Goal: Check status

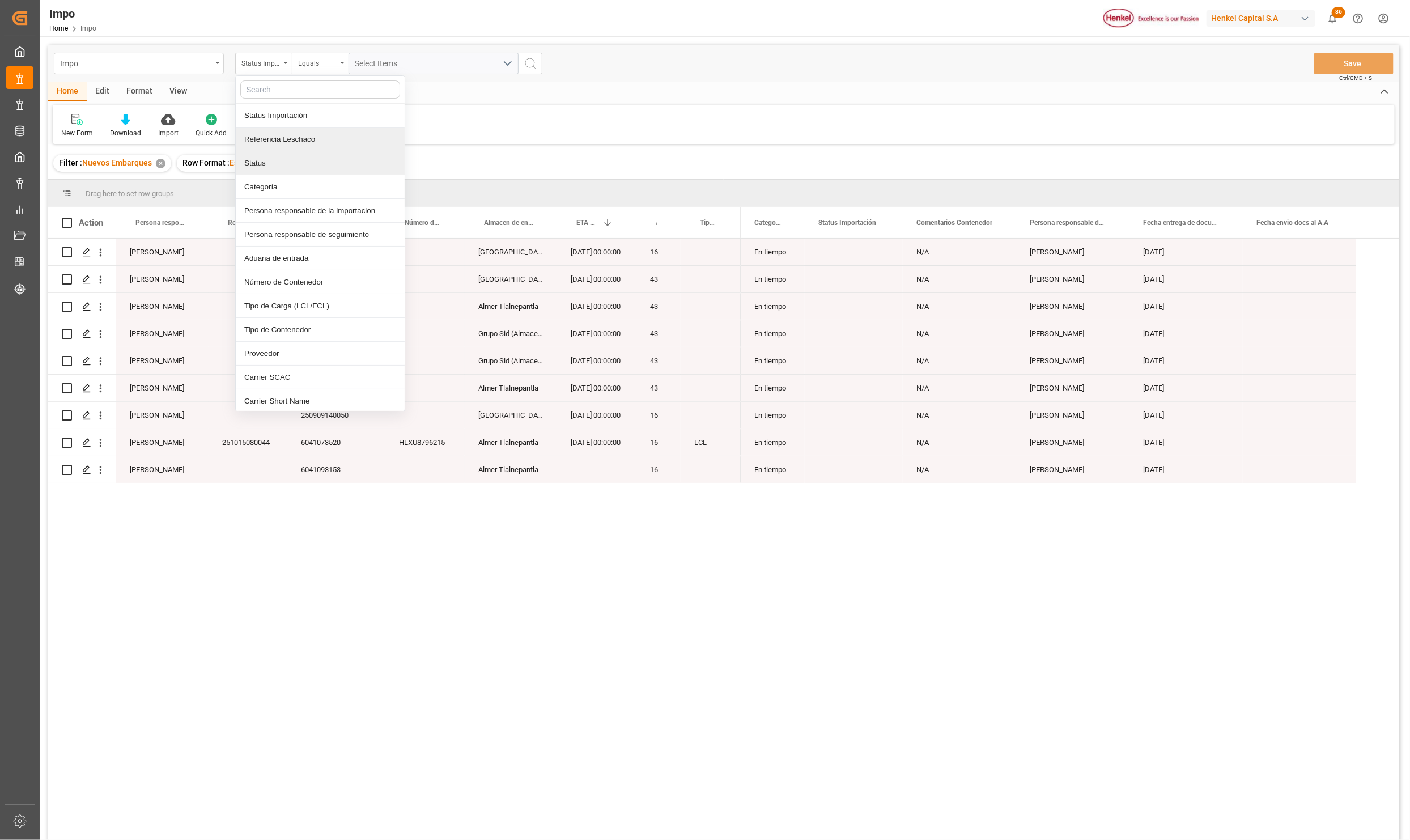
click at [291, 143] on div "Referencia Leschaco" at bounding box center [320, 139] width 169 height 24
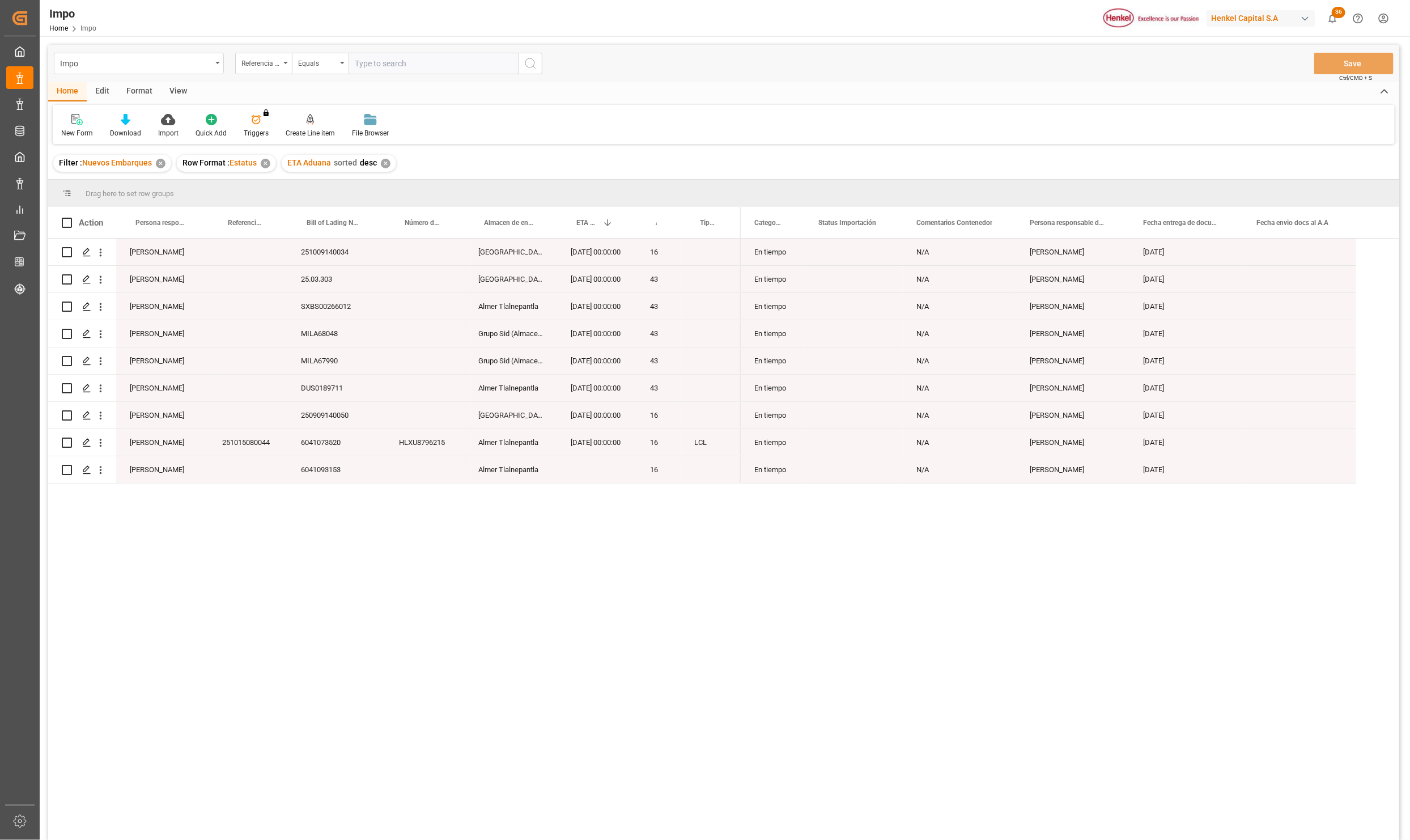
click at [371, 69] on input "text" at bounding box center [434, 63] width 170 height 22
type input "250906900477"
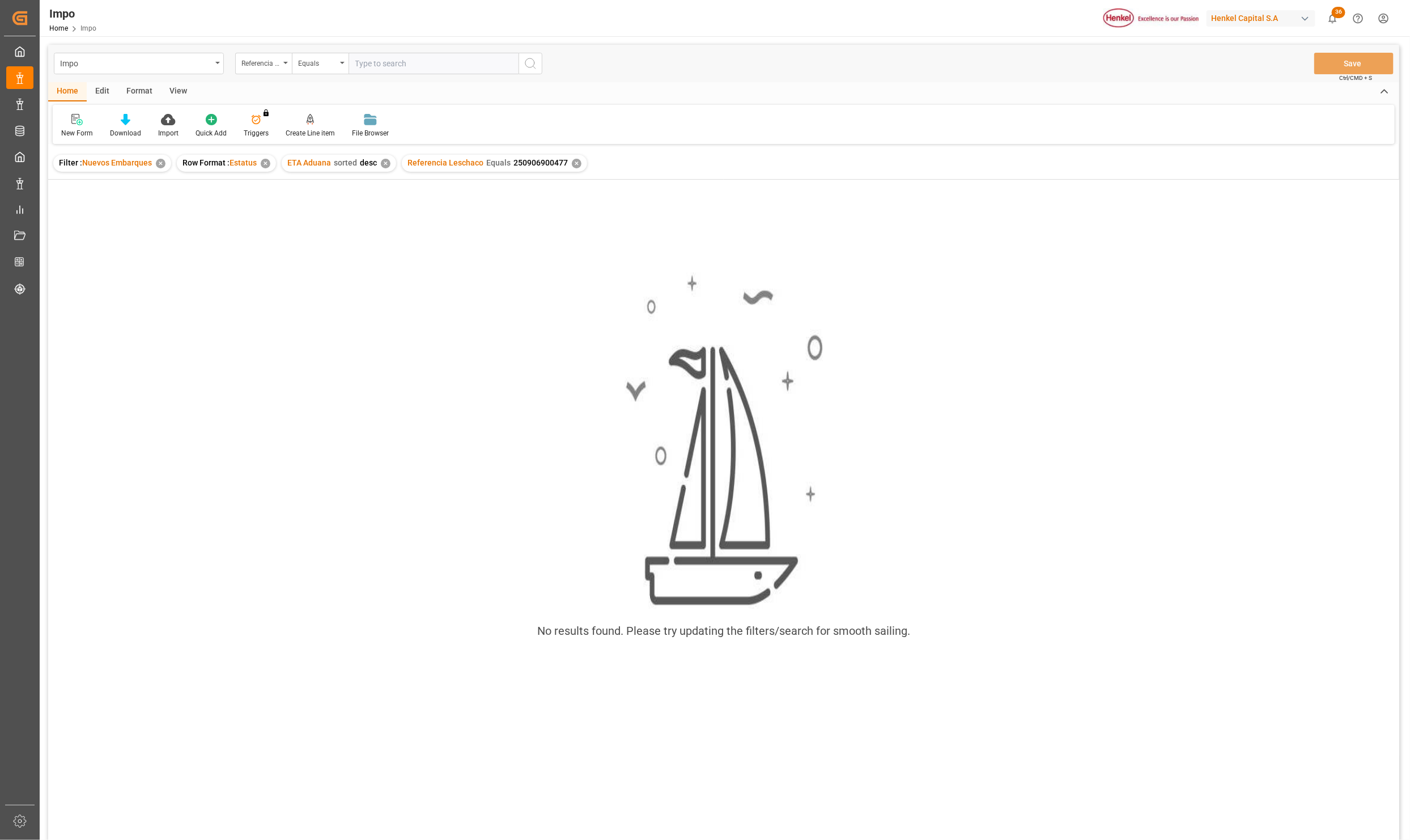
click at [160, 162] on div "✕" at bounding box center [160, 164] width 10 height 10
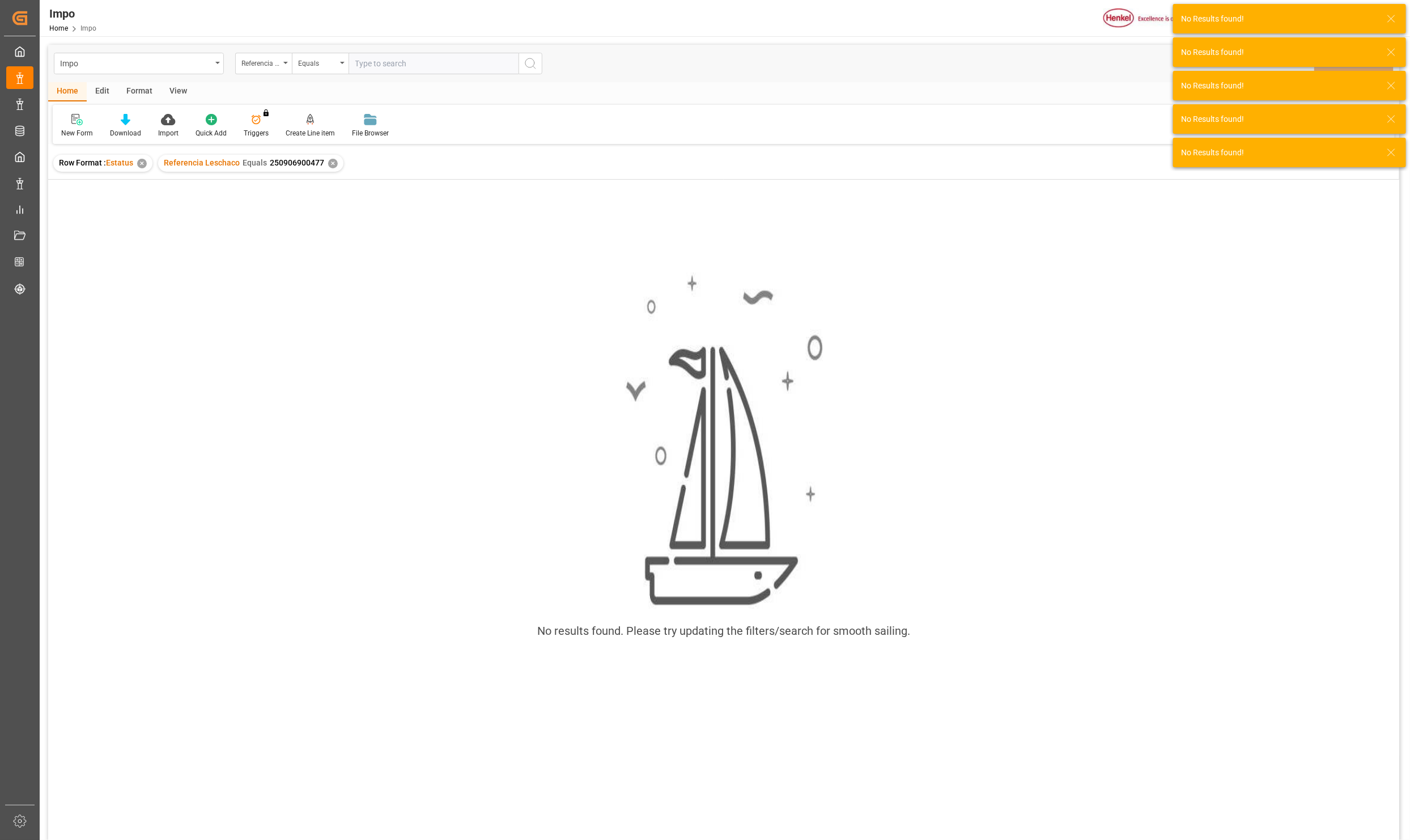
click at [366, 68] on input "text" at bounding box center [434, 63] width 170 height 22
paste input "250906900477"
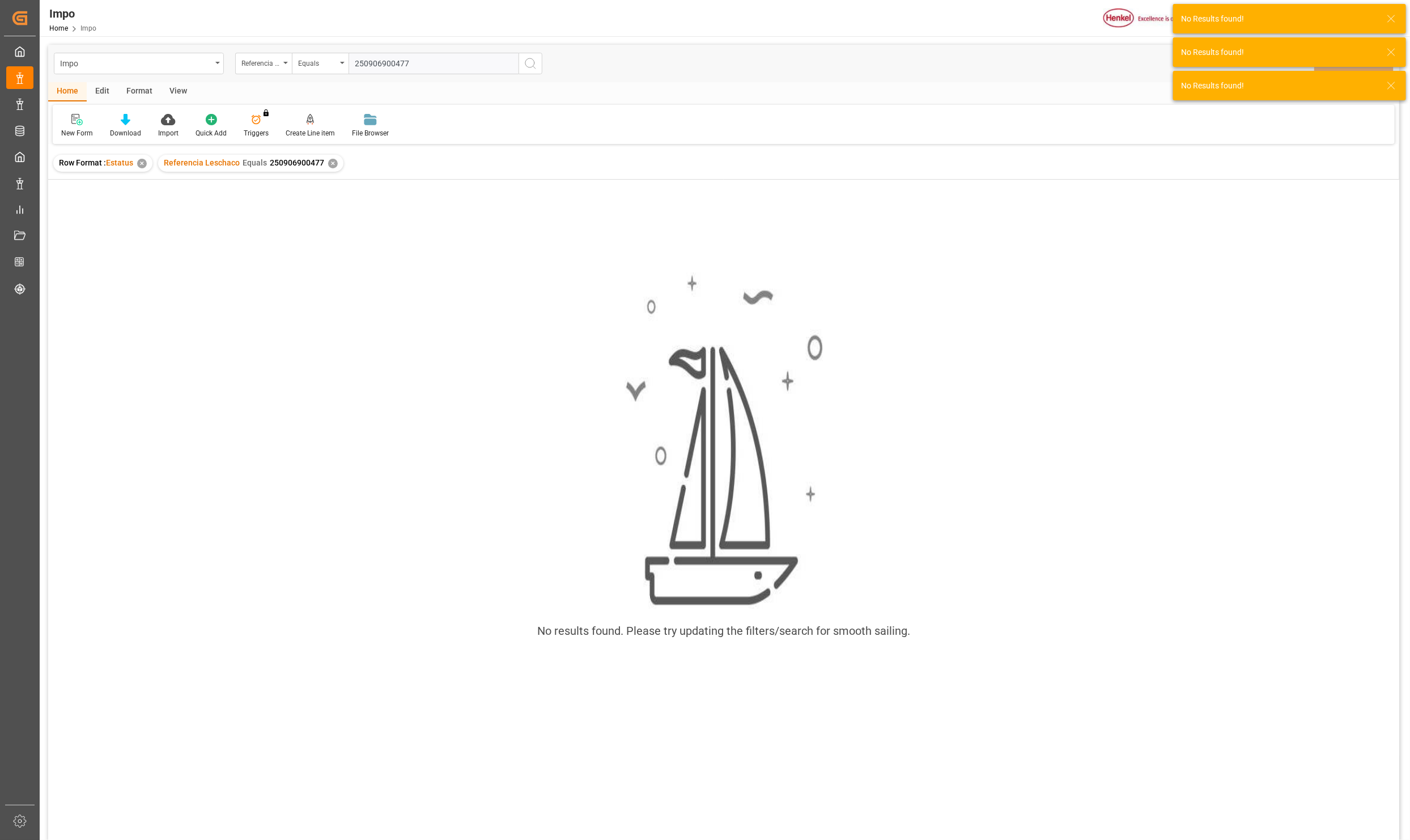
type input "250906900477"
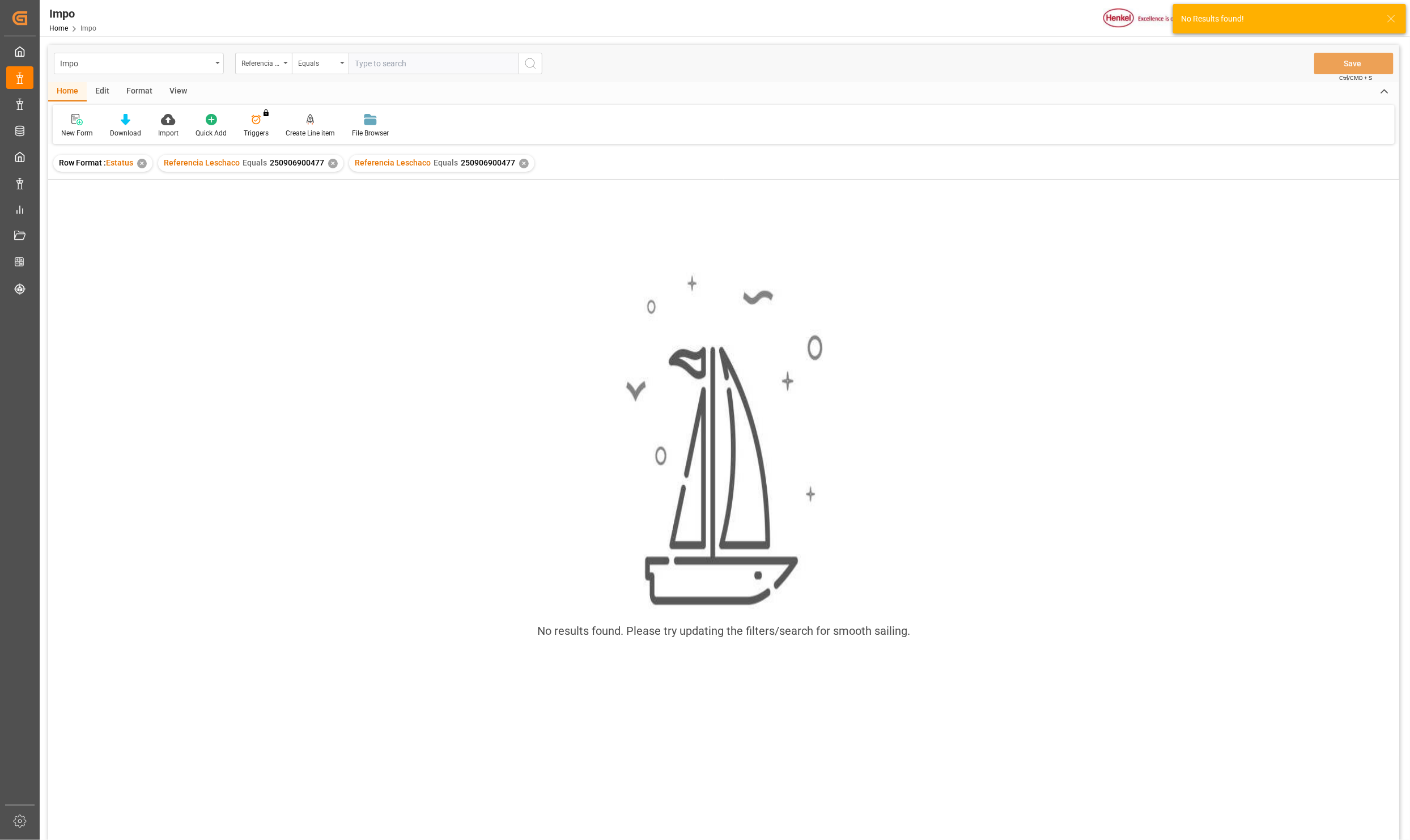
click at [336, 162] on div "✕" at bounding box center [333, 164] width 10 height 10
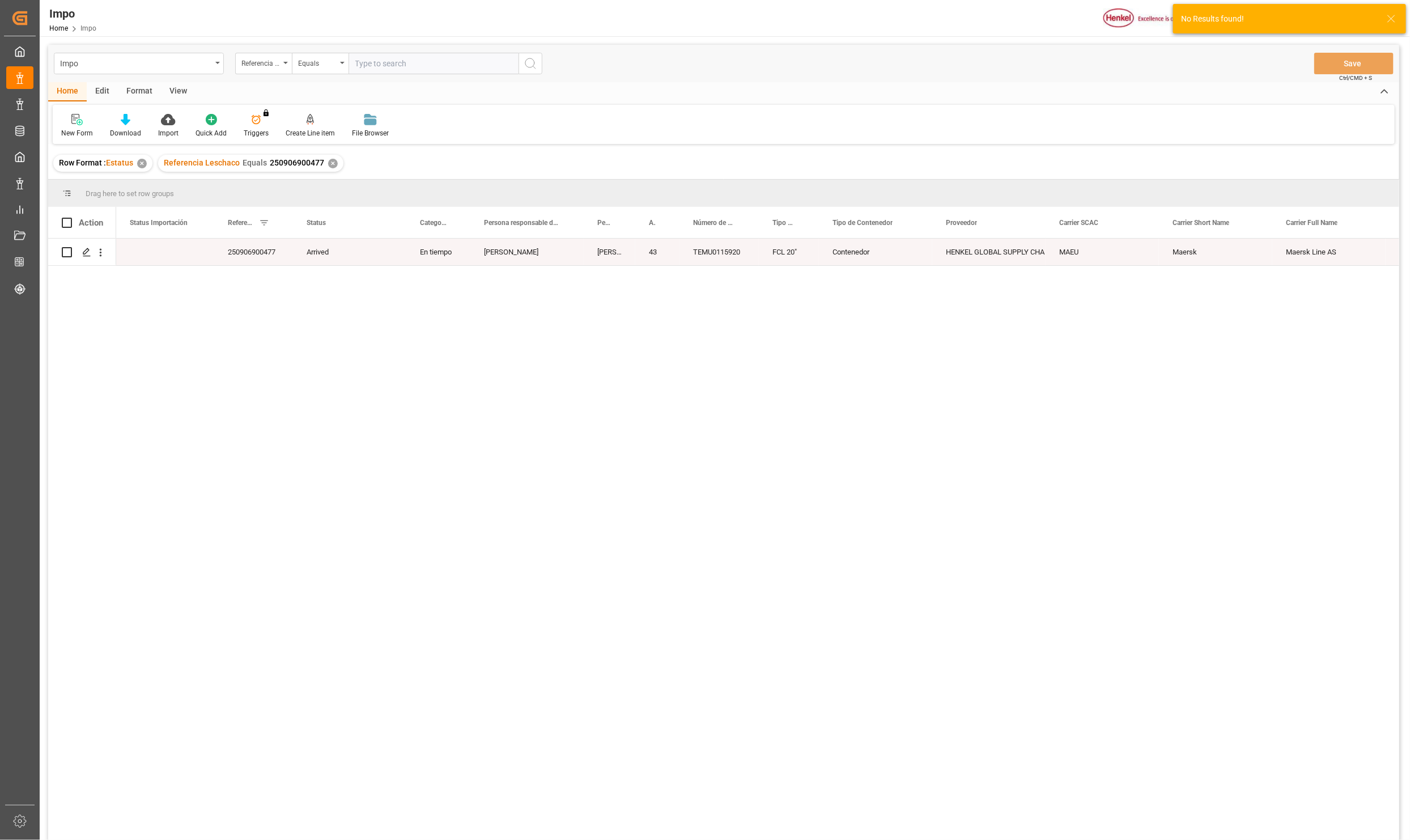
click at [173, 94] on div "View" at bounding box center [178, 92] width 35 height 19
click at [129, 130] on div "Standard Templates" at bounding box center [128, 133] width 57 height 10
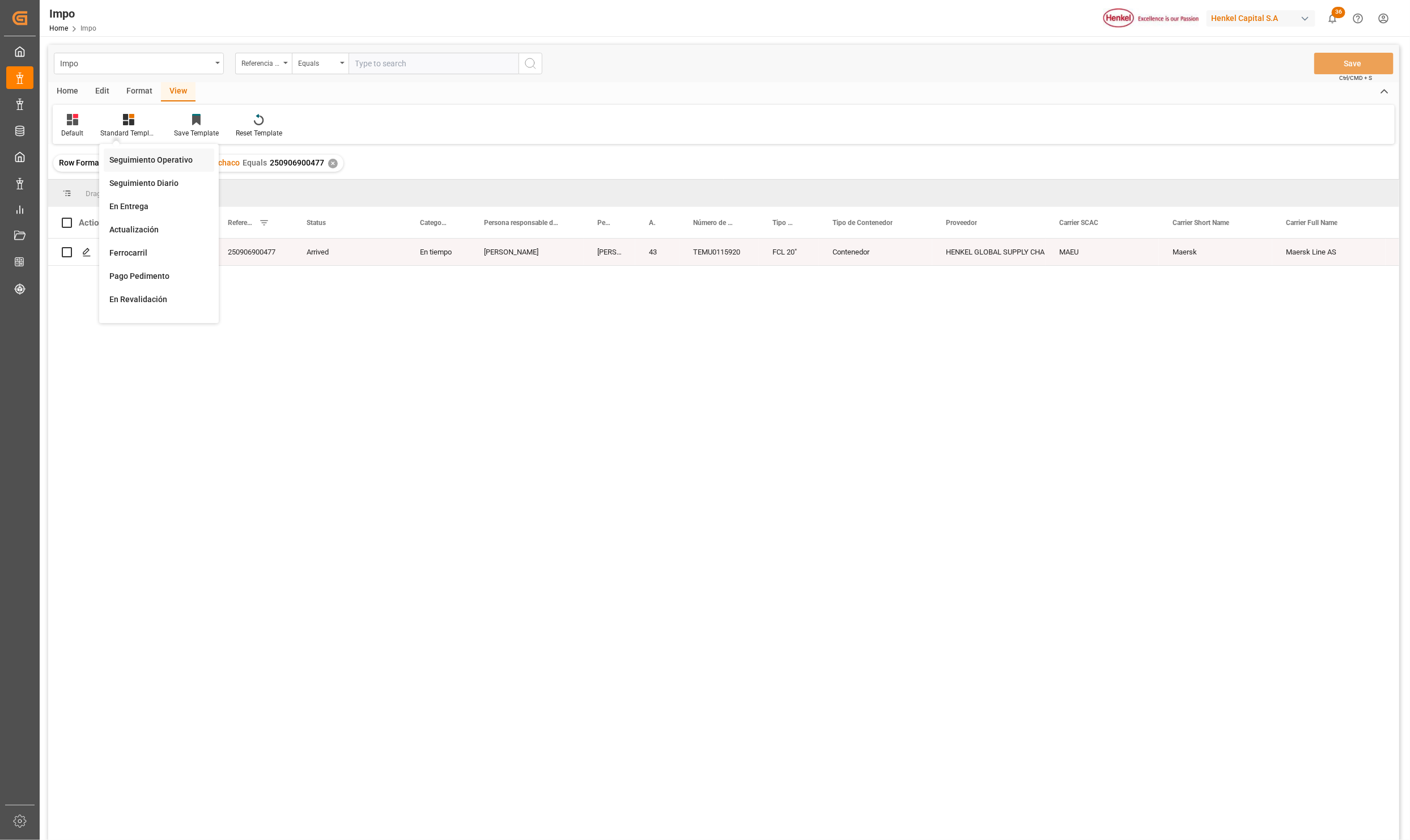
click at [150, 167] on div "Seguimiento Operativo" at bounding box center [159, 160] width 111 height 24
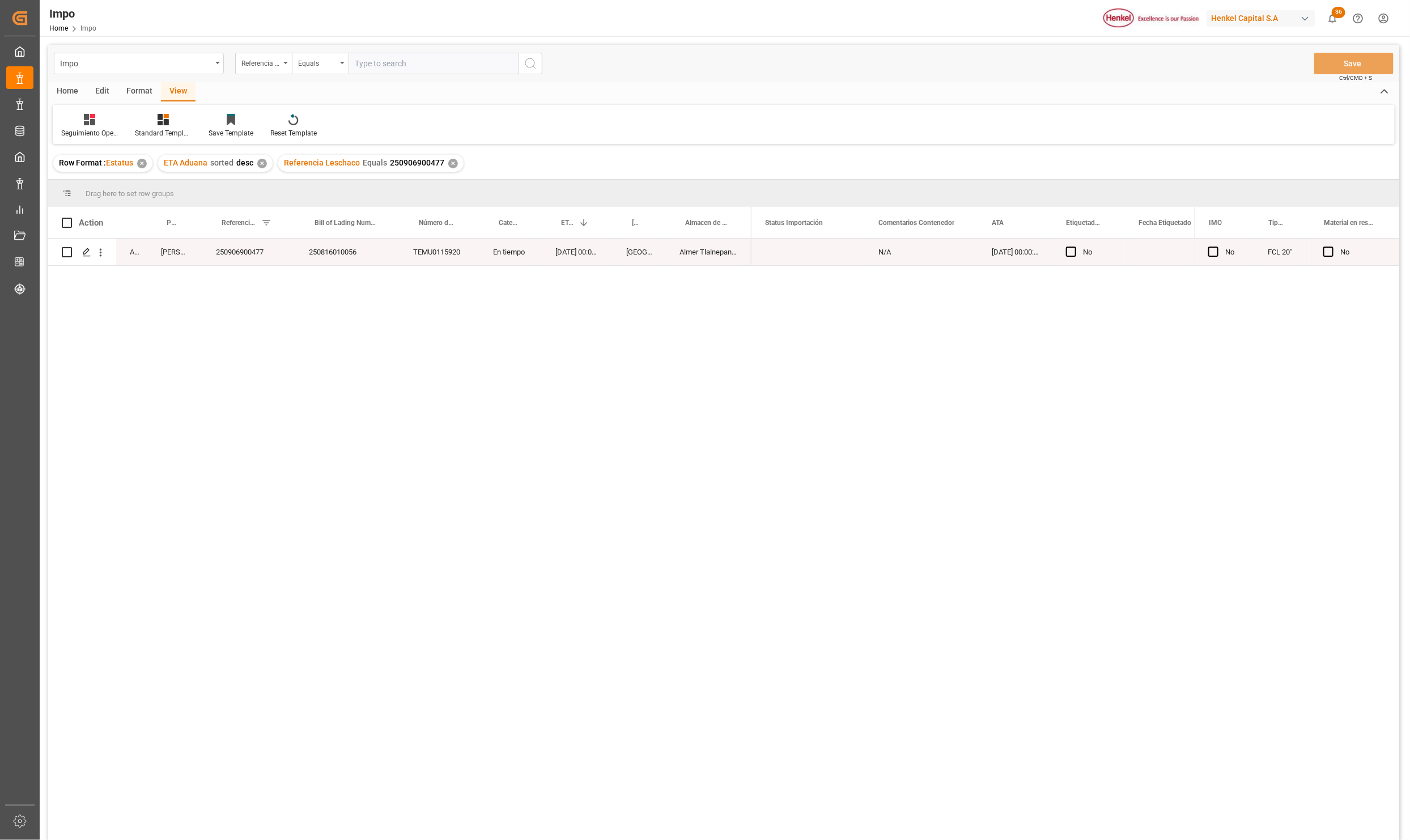
click at [415, 370] on div "Arrived [PERSON_NAME] 250906900477 250816010056 TEMU0115920 En tiempo [DATE] 00…" at bounding box center [724, 541] width 1351 height 605
click at [259, 256] on div "250906900477" at bounding box center [249, 252] width 93 height 27
